Goal: Information Seeking & Learning: Learn about a topic

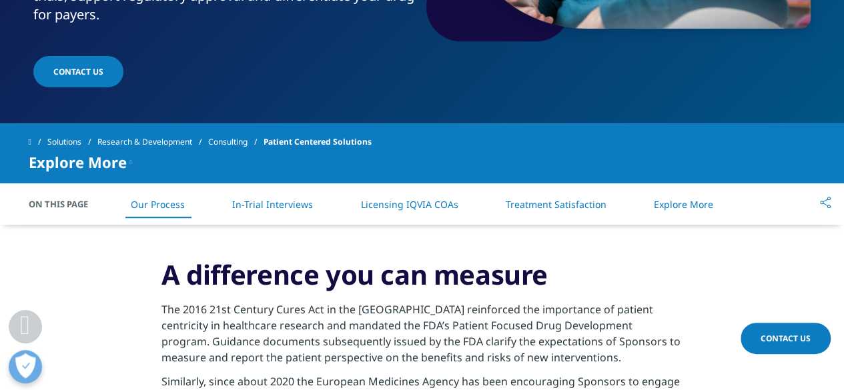
scroll to position [267, 0]
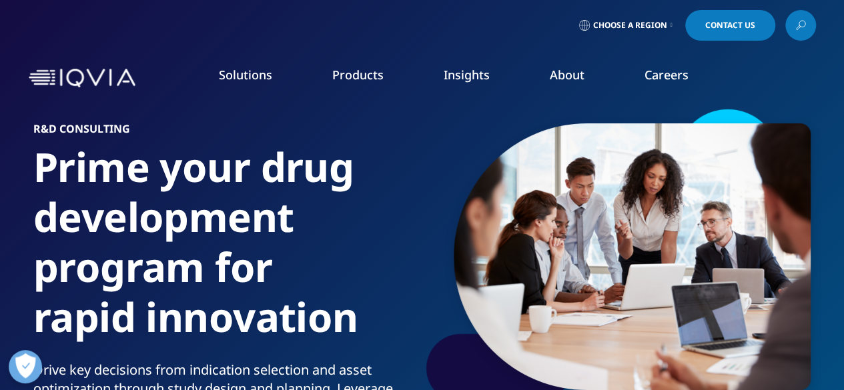
click at [712, 342] on link "Consulting" at bounding box center [759, 349] width 155 height 15
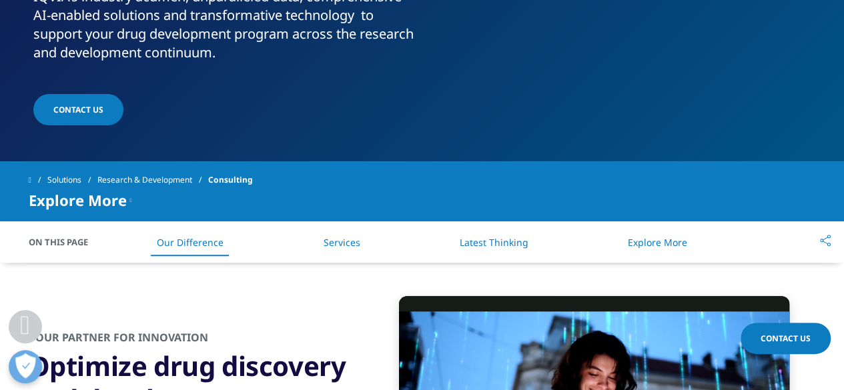
scroll to position [467, 0]
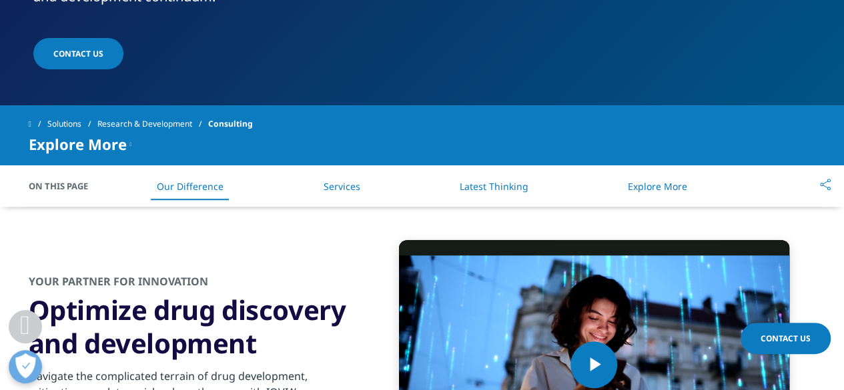
click at [342, 187] on link "Services" at bounding box center [341, 186] width 37 height 13
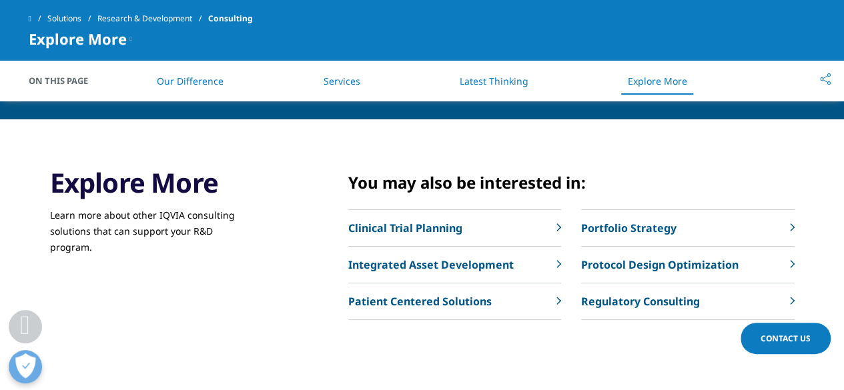
scroll to position [2784, 0]
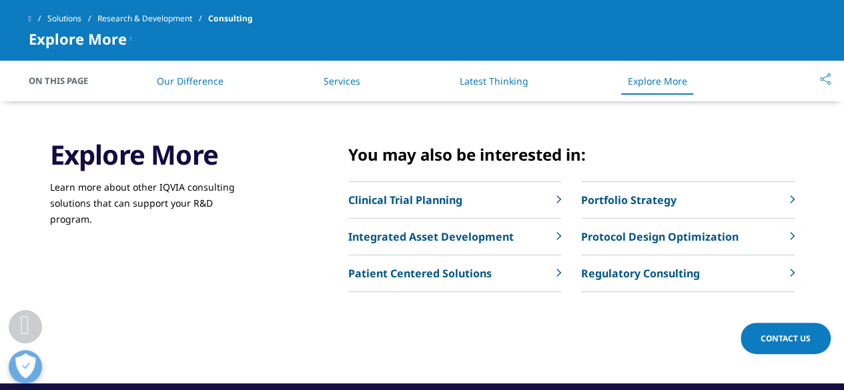
click at [634, 269] on p "Regulatory Consulting" at bounding box center [640, 274] width 119 height 16
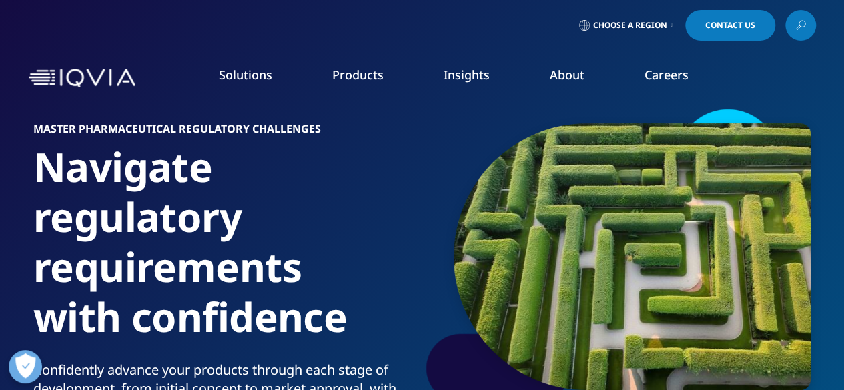
click at [716, 344] on link "Consulting" at bounding box center [759, 349] width 155 height 15
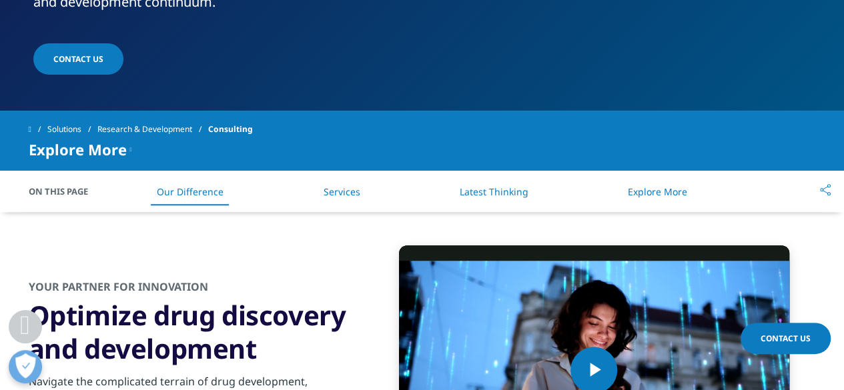
scroll to position [467, 0]
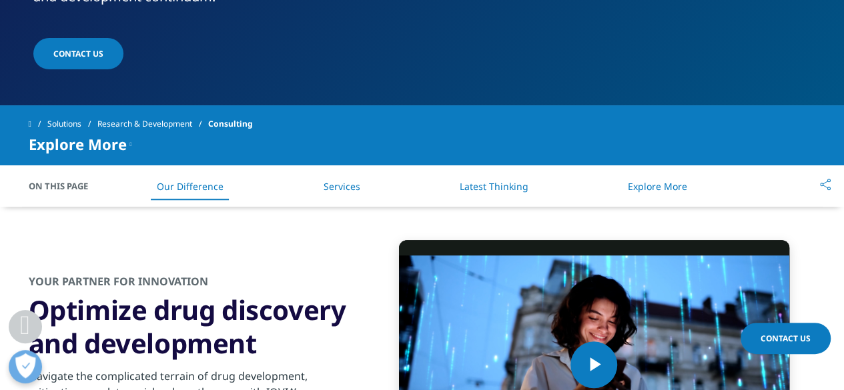
click at [352, 187] on link "Services" at bounding box center [341, 186] width 37 height 13
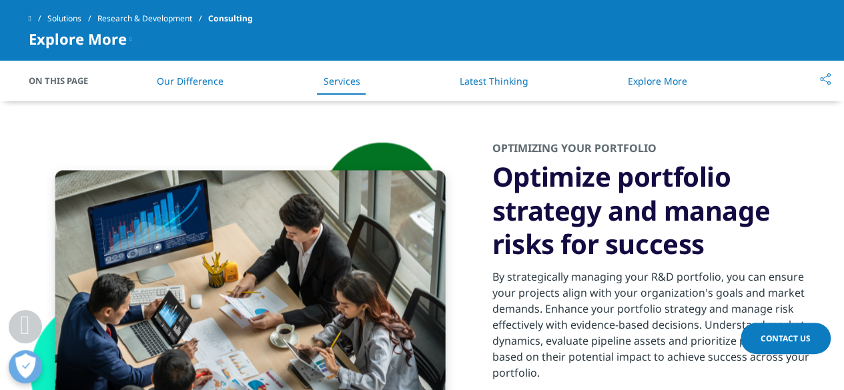
scroll to position [850, 0]
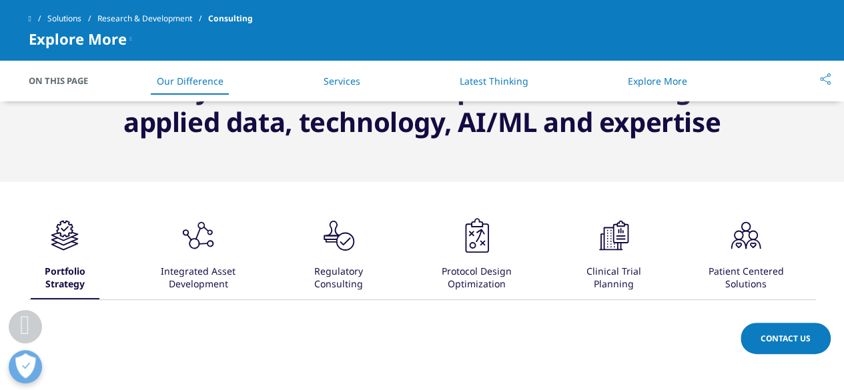
click at [739, 256] on div ".cls-1{fill:#231f20;}" at bounding box center [746, 236] width 40 height 43
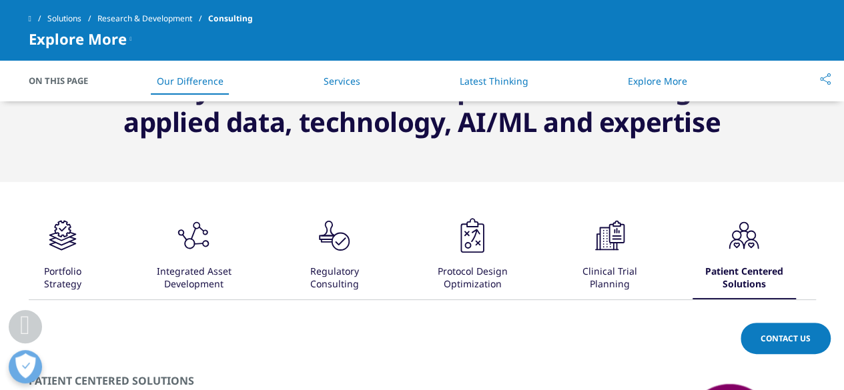
click at [195, 259] on div "Integrated Asset Development" at bounding box center [194, 278] width 114 height 41
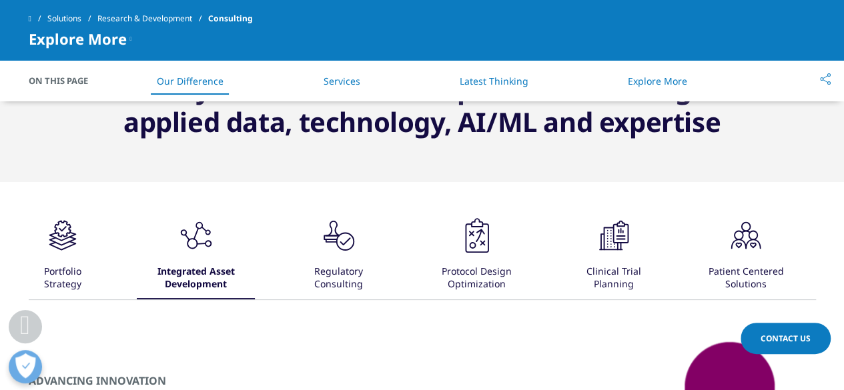
click at [61, 278] on div "Portfolio Strategy" at bounding box center [63, 278] width 65 height 41
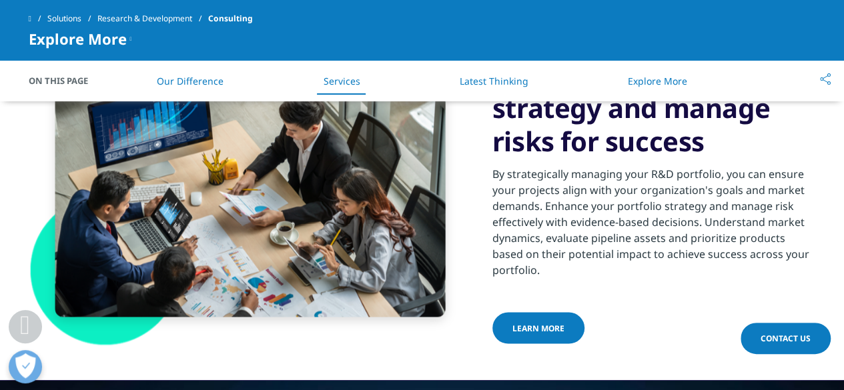
scroll to position [1183, 0]
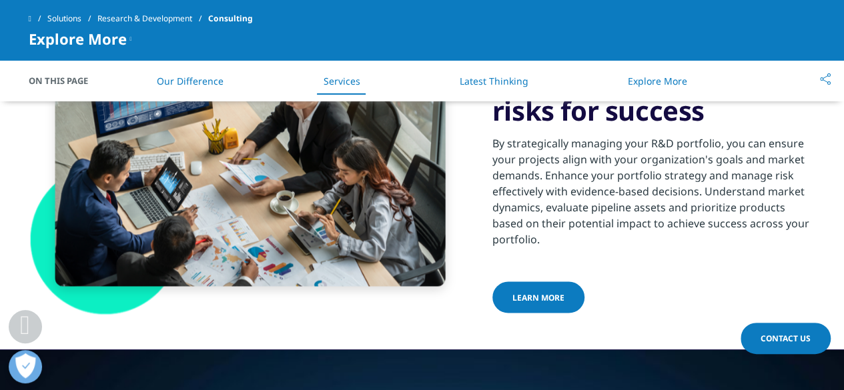
click at [547, 305] on link "LEARN MORE" at bounding box center [538, 297] width 92 height 31
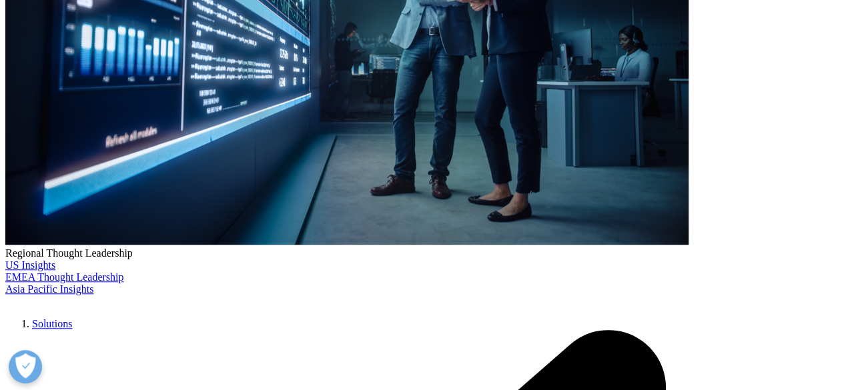
scroll to position [400, 0]
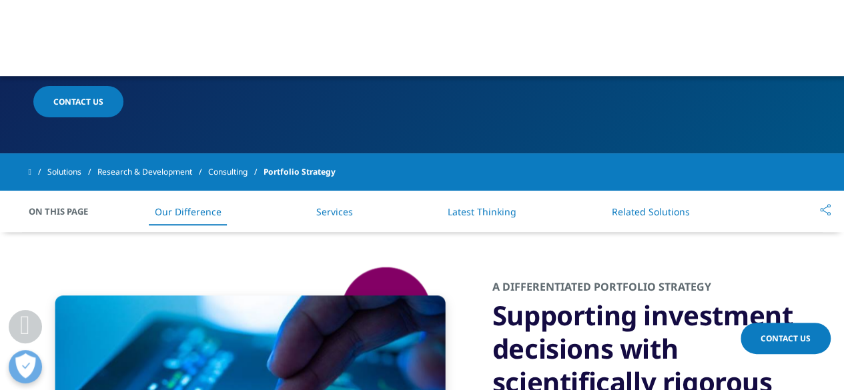
click at [337, 211] on link "Services" at bounding box center [334, 211] width 37 height 13
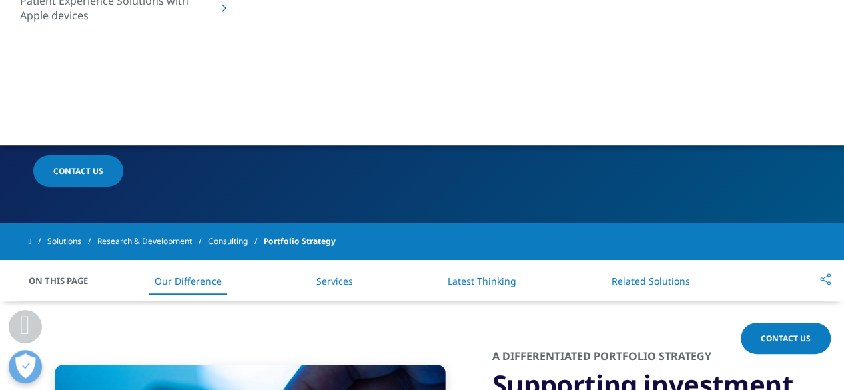
scroll to position [324, 0]
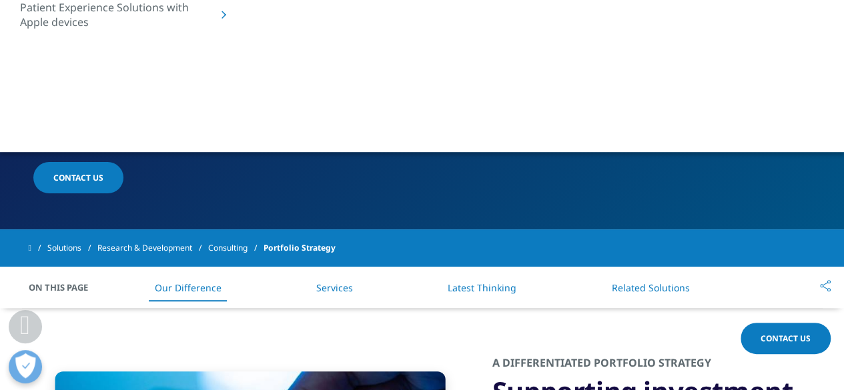
click at [327, 286] on link "Services" at bounding box center [334, 288] width 37 height 13
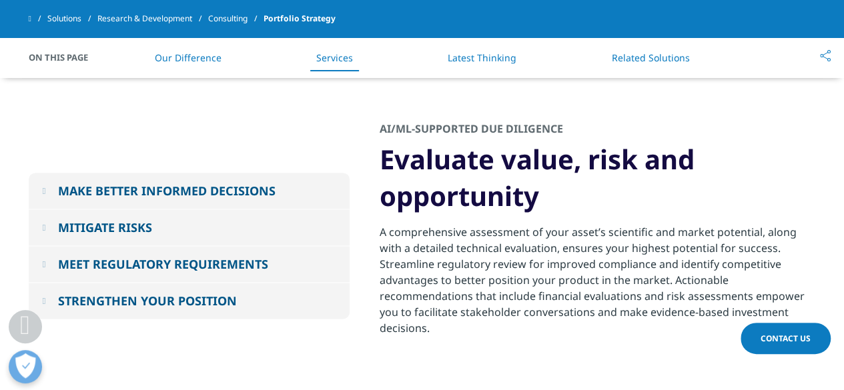
scroll to position [925, 0]
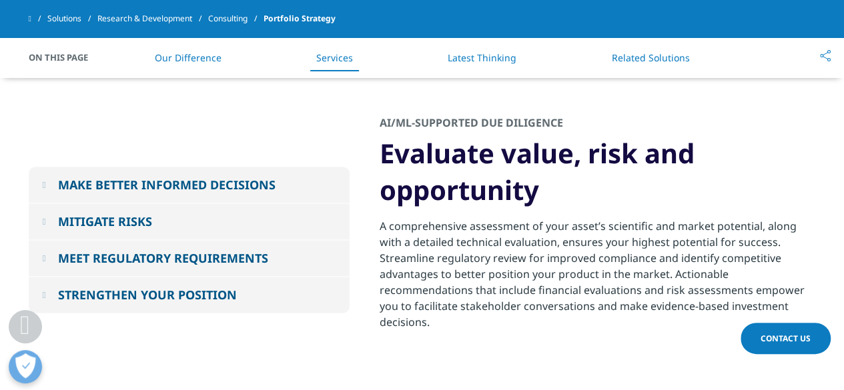
click at [251, 190] on div "MAKE BETTER INFORMED DECISIONS" at bounding box center [166, 185] width 217 height 16
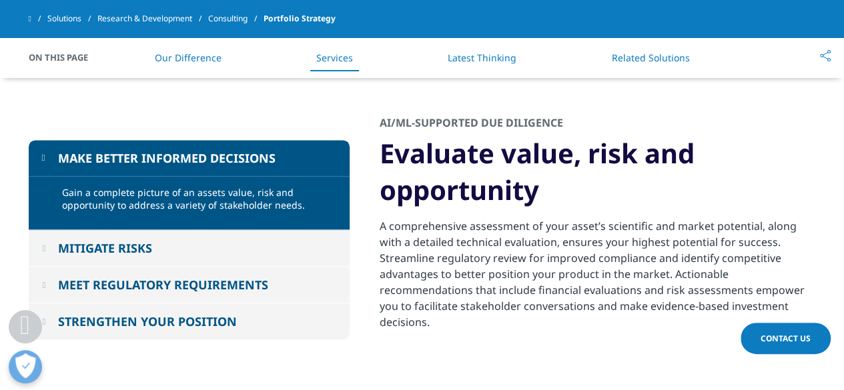
click at [275, 243] on button "MITIGATE RISKS" at bounding box center [189, 248] width 321 height 36
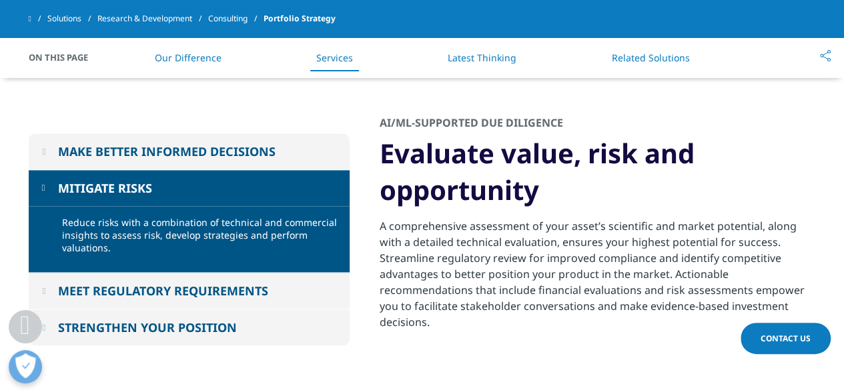
drag, startPoint x: 278, startPoint y: 280, endPoint x: 288, endPoint y: 298, distance: 20.9
click at [280, 287] on button "MEET REGULATORY REQUIREMENTS" at bounding box center [189, 291] width 321 height 36
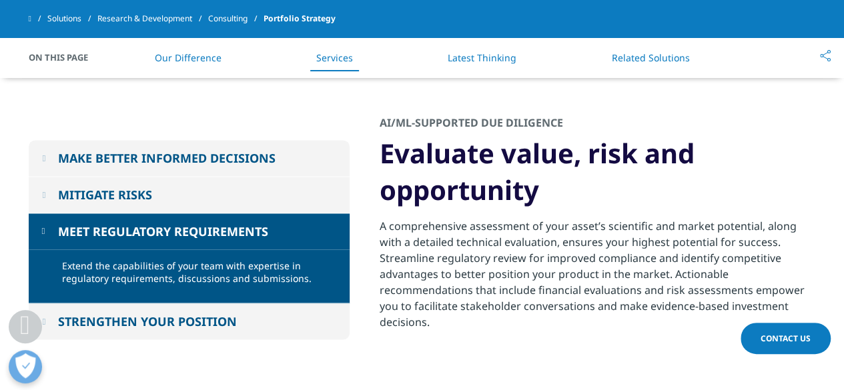
click at [288, 312] on button "STRENGTHEN YOUR POSITION" at bounding box center [189, 322] width 321 height 36
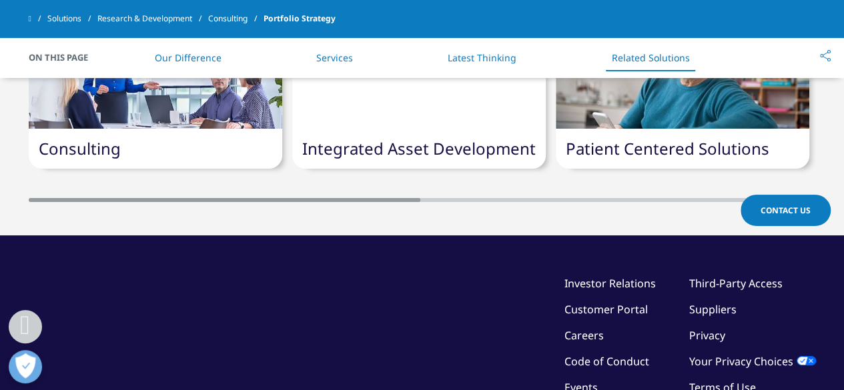
scroll to position [2392, 0]
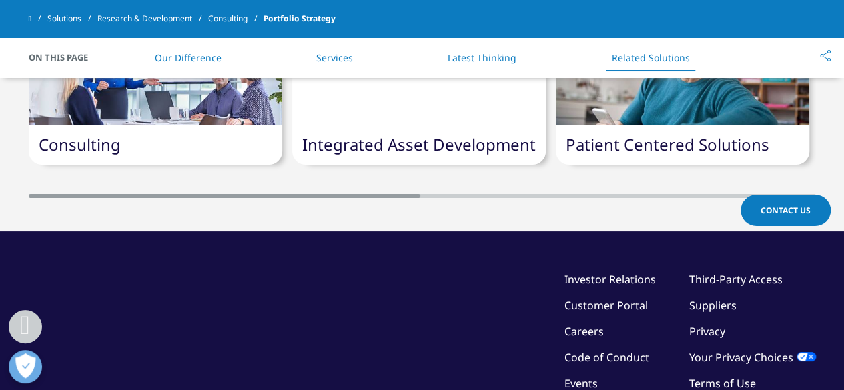
click at [414, 148] on link "Integrated Asset Development" at bounding box center [418, 144] width 233 height 22
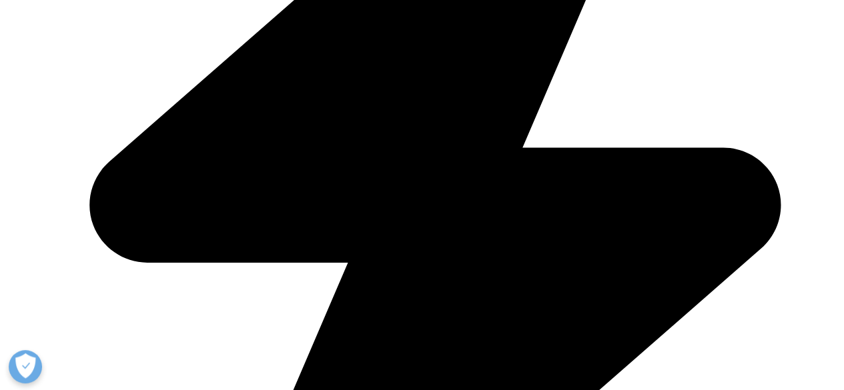
scroll to position [1781, 0]
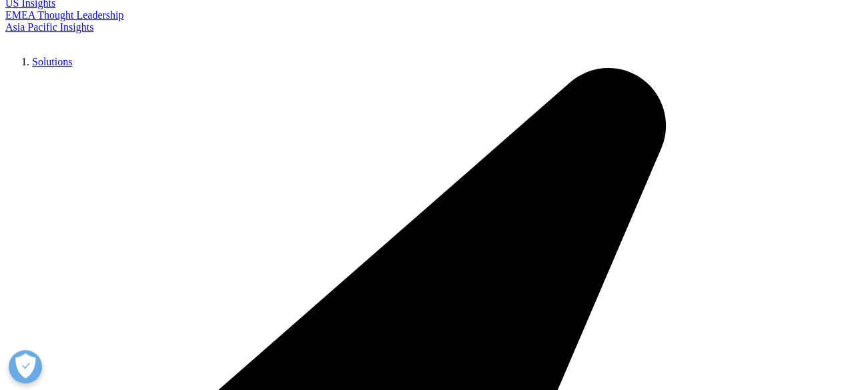
scroll to position [200, 0]
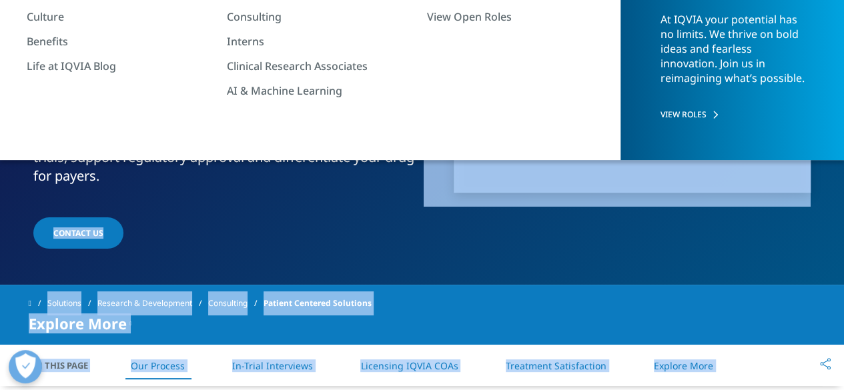
drag, startPoint x: 399, startPoint y: 205, endPoint x: 241, endPoint y: 177, distance: 159.8
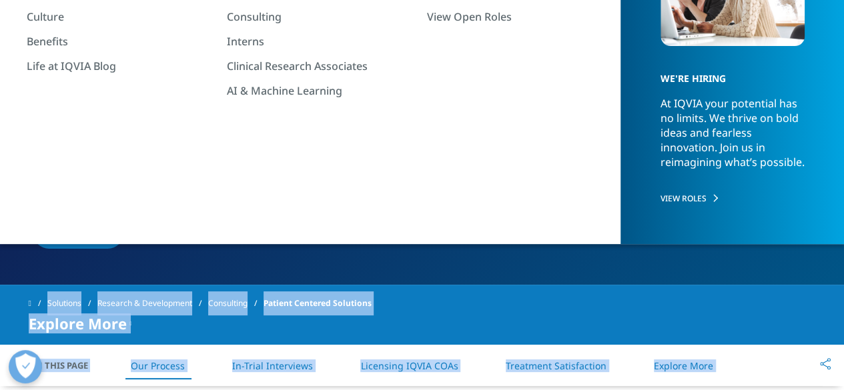
click at [508, 253] on section "Patient Centered Solutions Patient perspectives can shape trial design. Design …" at bounding box center [422, 42] width 844 height 485
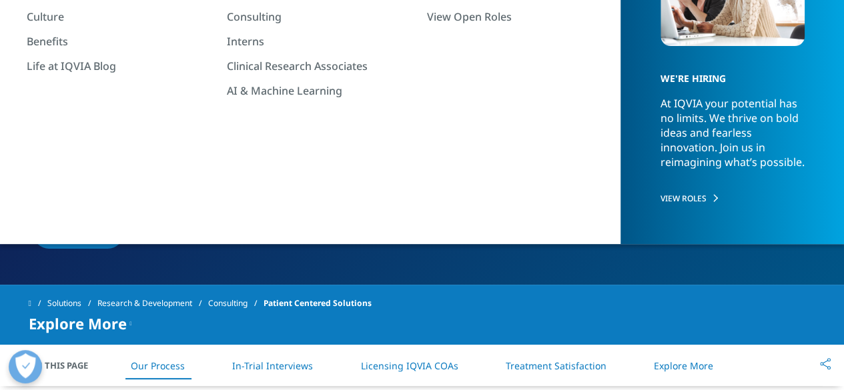
scroll to position [133, 0]
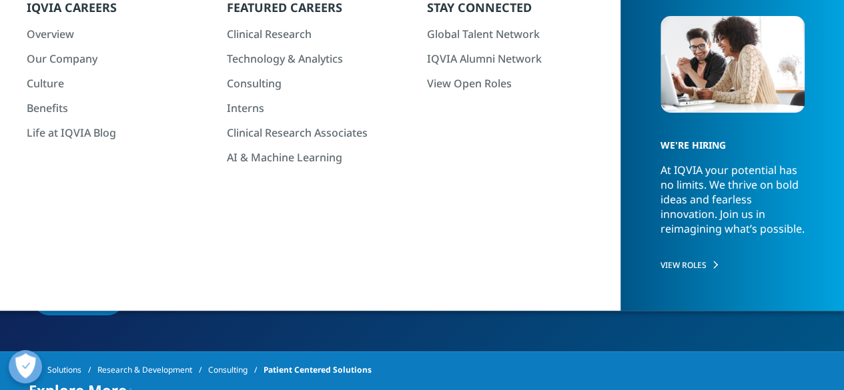
drag, startPoint x: 140, startPoint y: 245, endPoint x: 21, endPoint y: 43, distance: 233.9
click at [21, 43] on section "Patient Centered Solutions Patient perspectives can shape trial design. Design …" at bounding box center [422, 109] width 844 height 485
copy div "Patient perspectives can shape trial design. Design your trials around patients…"
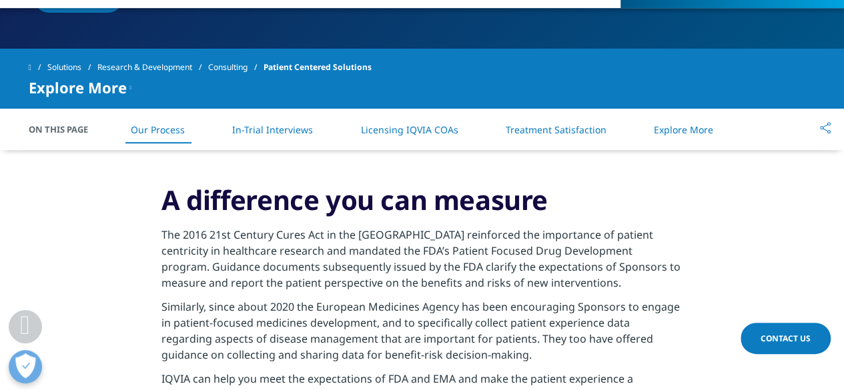
scroll to position [467, 0]
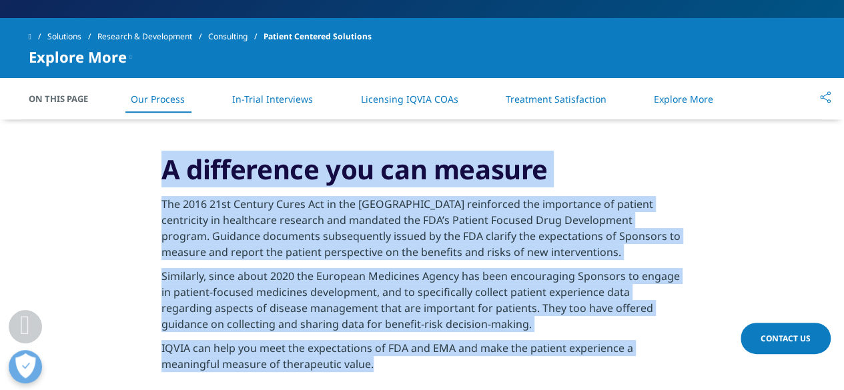
drag, startPoint x: 390, startPoint y: 365, endPoint x: 144, endPoint y: 155, distance: 323.1
click at [144, 155] on section "A difference you can measure The 2016 21st Century Cures Act in the United Stat…" at bounding box center [422, 266] width 844 height 294
copy div "A difference you can measure The 2016 21st Century Cures Act in the United Stat…"
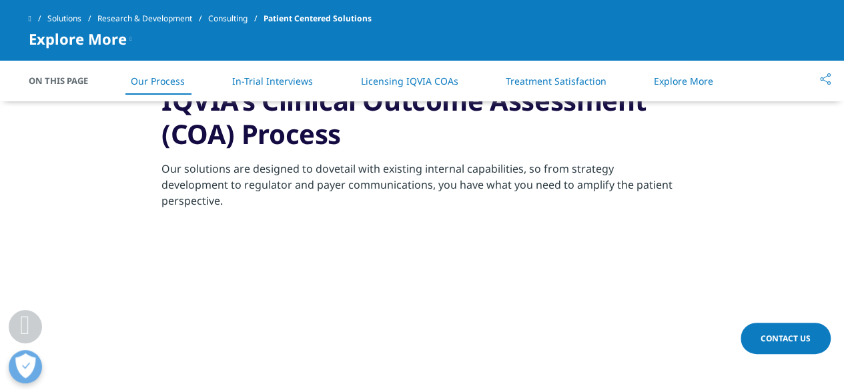
scroll to position [667, 0]
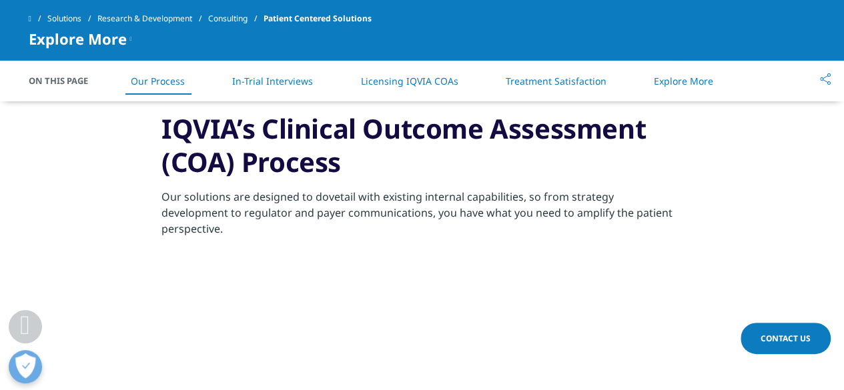
drag, startPoint x: 622, startPoint y: 166, endPoint x: 643, endPoint y: 173, distance: 22.4
click at [624, 168] on h3 "IQVIA’s Clinical Outcome Assessment (COA) Process" at bounding box center [421, 150] width 521 height 77
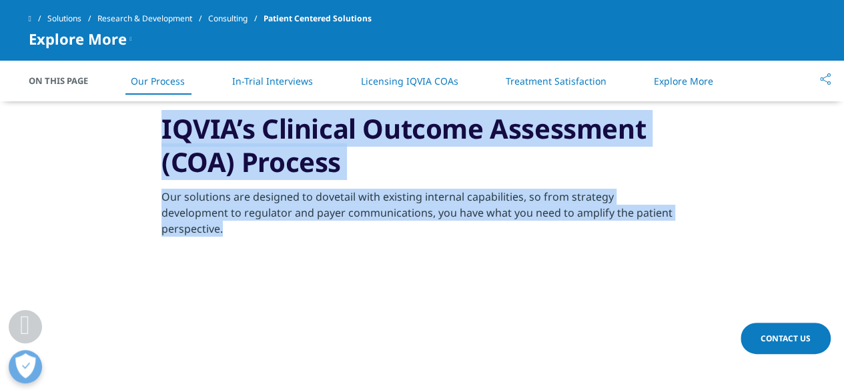
drag, startPoint x: 674, startPoint y: 213, endPoint x: 163, endPoint y: 115, distance: 519.5
click at [150, 117] on section "IQVIA’s Clinical Outcome Assessment (COA) Process Our solutions are designed to…" at bounding box center [422, 195] width 844 height 166
copy div "IQVIA’s Clinical Outcome Assessment (COA) Process Our solutions are designed to…"
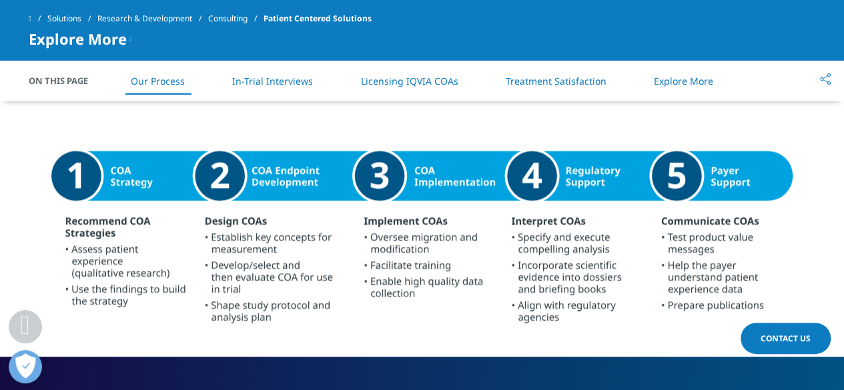
scroll to position [801, 0]
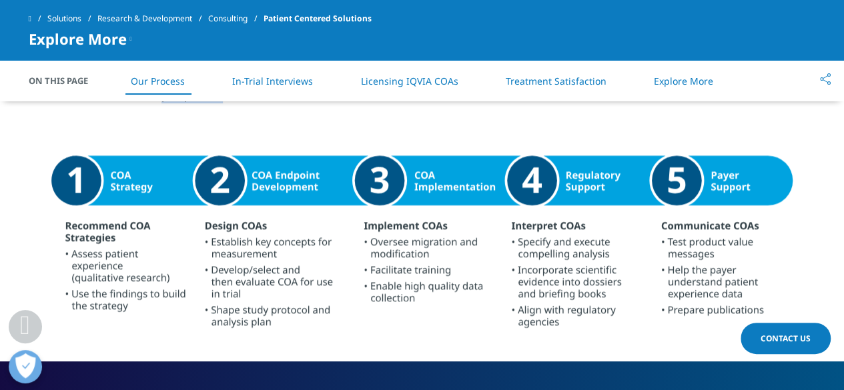
click at [386, 81] on link "Licensing IQVIA COAs" at bounding box center [408, 81] width 97 height 13
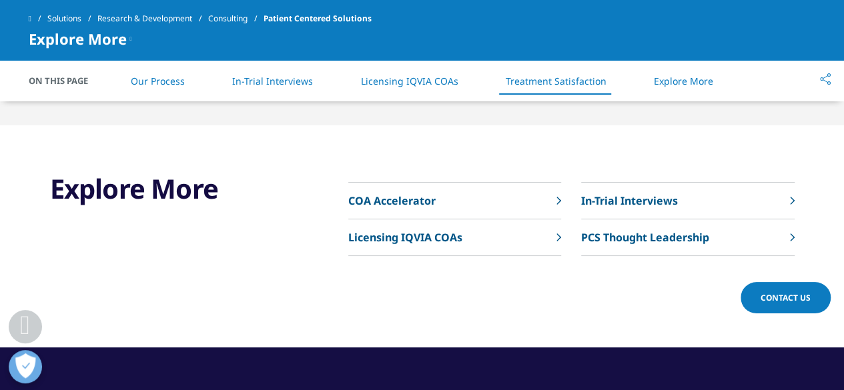
scroll to position [3800, 0]
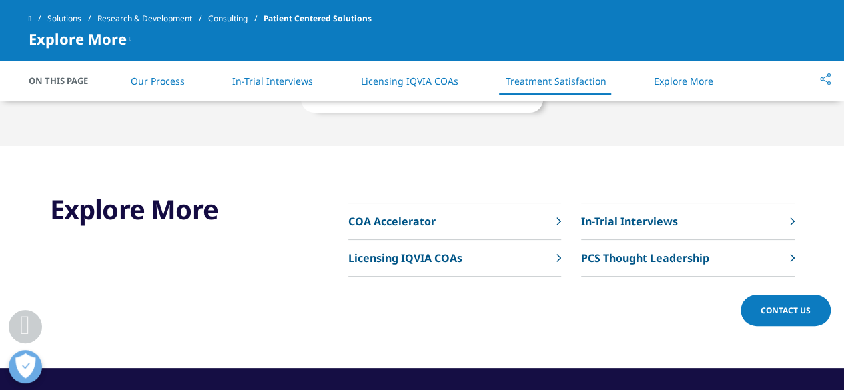
click at [388, 213] on p "COA Accelerator" at bounding box center [391, 221] width 87 height 16
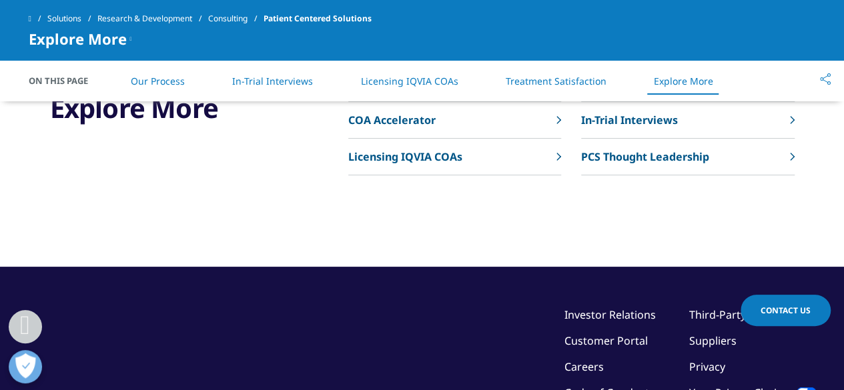
scroll to position [3800, 0]
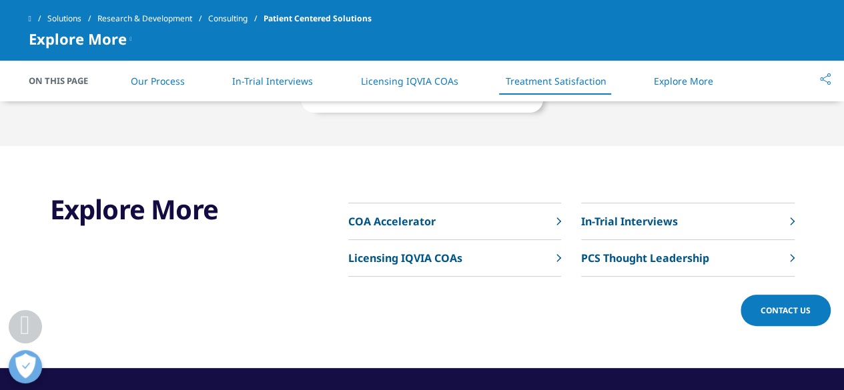
click at [635, 213] on p "In-Trial Interviews" at bounding box center [629, 221] width 97 height 16
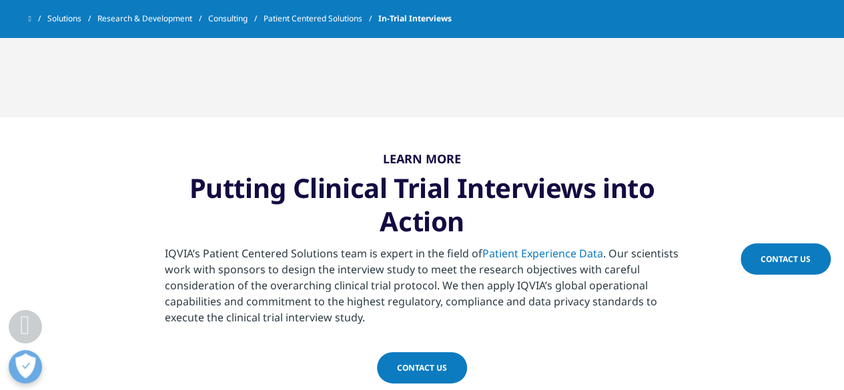
scroll to position [1801, 0]
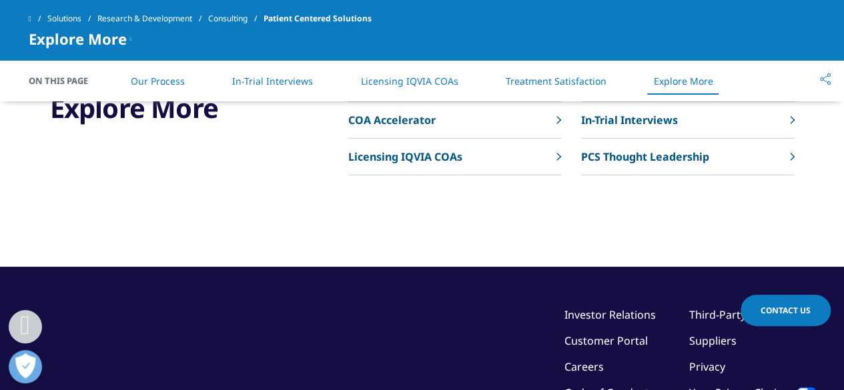
scroll to position [3800, 0]
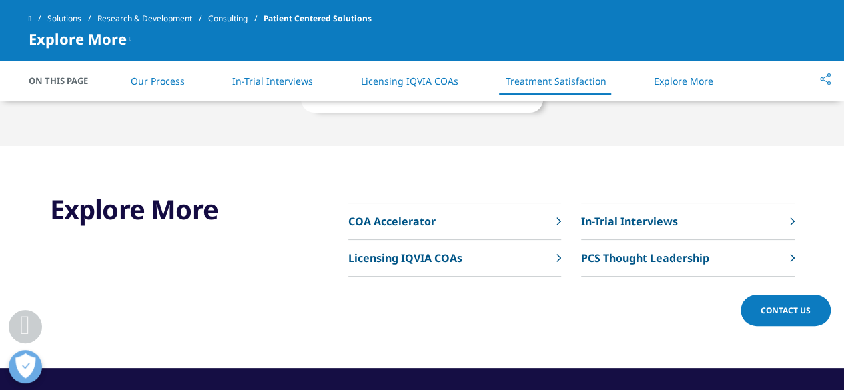
click at [625, 250] on p "PCS Thought Leadership" at bounding box center [645, 258] width 128 height 16
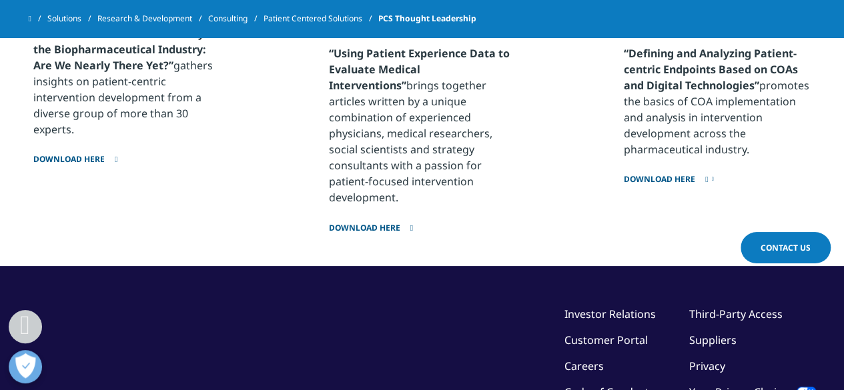
scroll to position [982, 0]
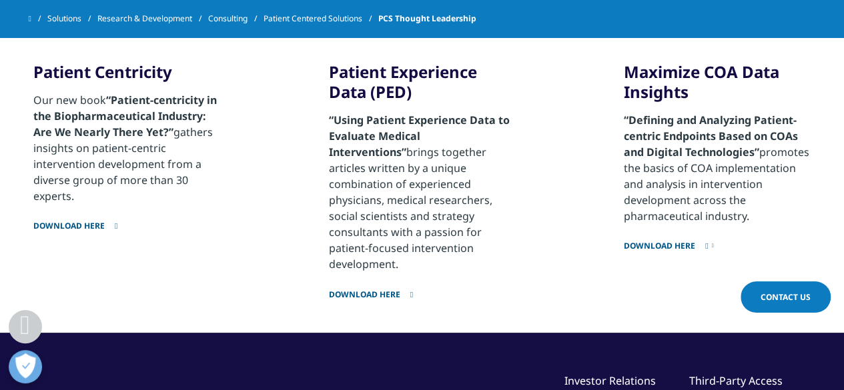
click at [365, 278] on link "Download here" at bounding box center [422, 285] width 187 height 27
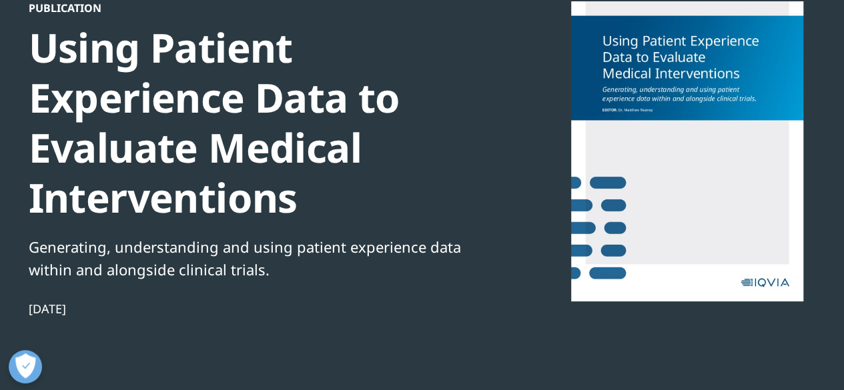
scroll to position [133, 0]
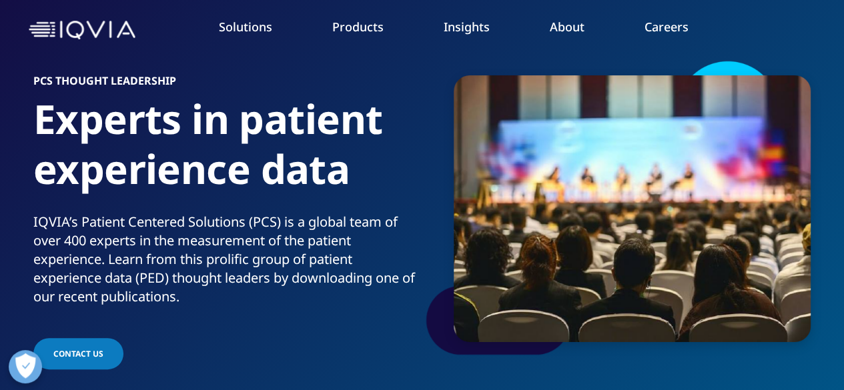
scroll to position [115, 0]
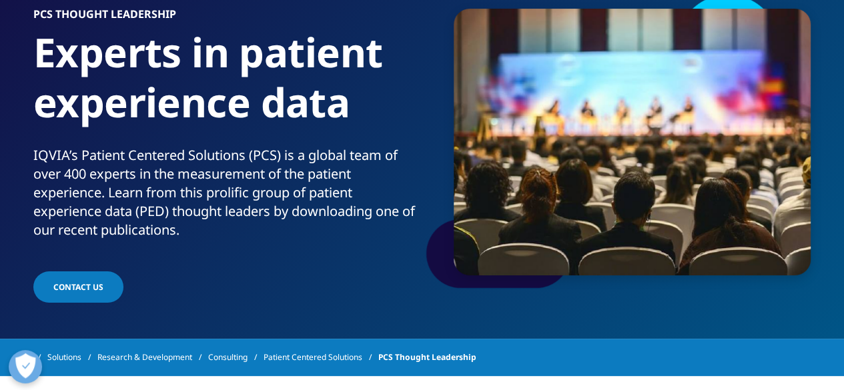
drag, startPoint x: 203, startPoint y: 232, endPoint x: 3, endPoint y: 157, distance: 213.9
click at [3, 157] on section "PCS THOUGHT LEADERSHIP Experts in patient experience data IQVIA’s Patient Cente…" at bounding box center [422, 112] width 844 height 454
copy p "IQVIA’s Patient Centered Solutions (PCS) is a global team of over 400 experts i…"
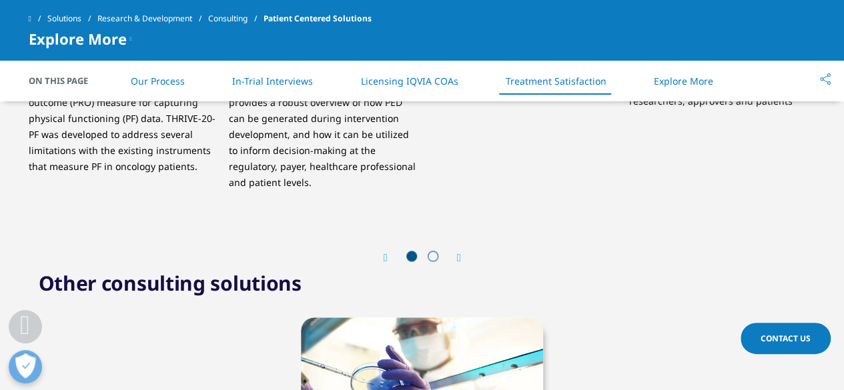
scroll to position [3199, 0]
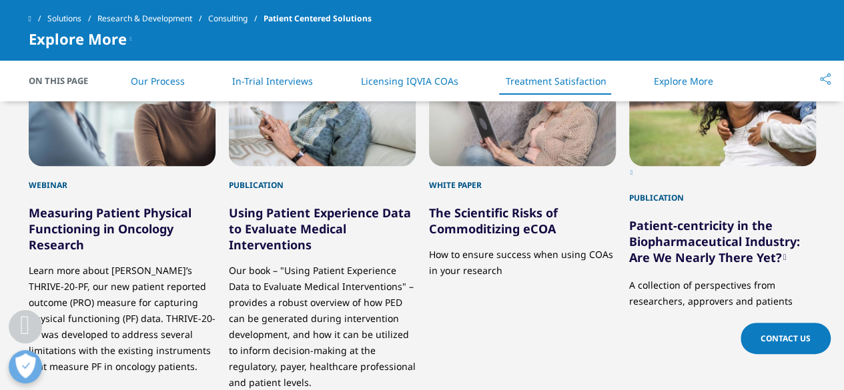
click at [699, 78] on link "Explore More" at bounding box center [683, 81] width 59 height 13
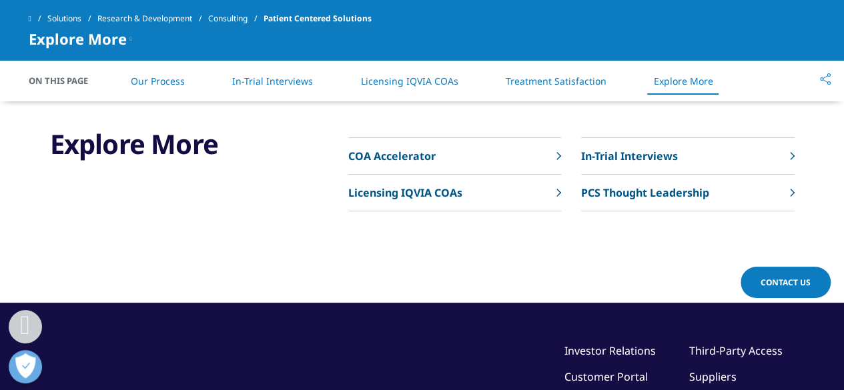
scroll to position [3866, 0]
